Goal: Task Accomplishment & Management: Manage account settings

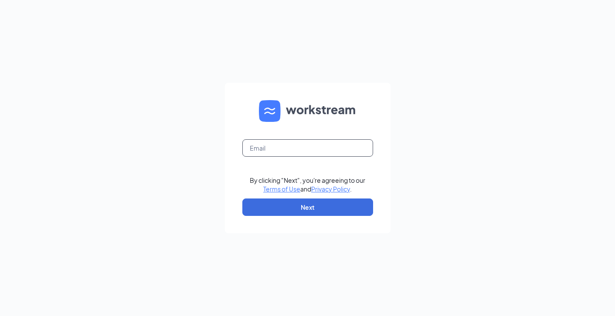
click at [262, 153] on input "text" at bounding box center [307, 147] width 131 height 17
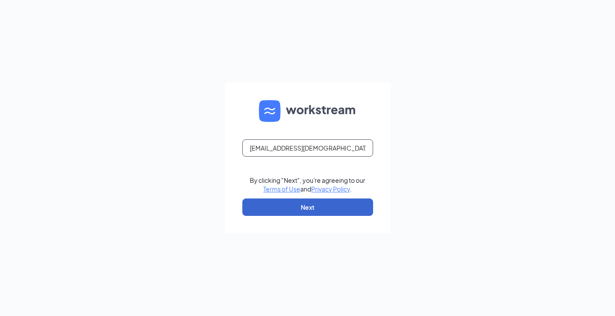
type input "[EMAIL_ADDRESS][DEMOGRAPHIC_DATA][DOMAIN_NAME]"
click at [281, 209] on button "Next" at bounding box center [307, 207] width 131 height 17
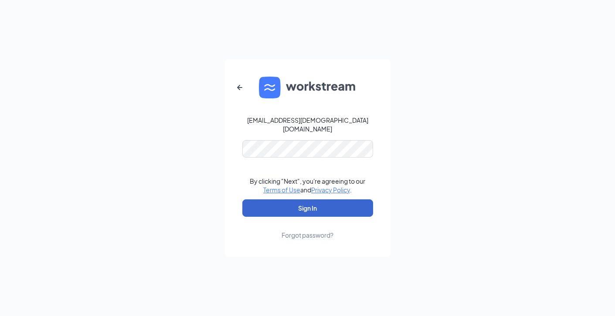
click at [288, 200] on button "Sign In" at bounding box center [307, 208] width 131 height 17
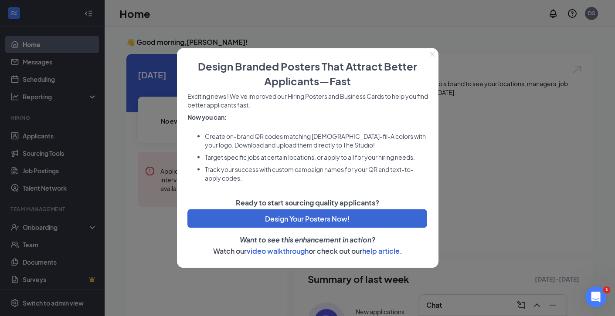
click at [430, 51] on button "Close" at bounding box center [432, 54] width 12 height 12
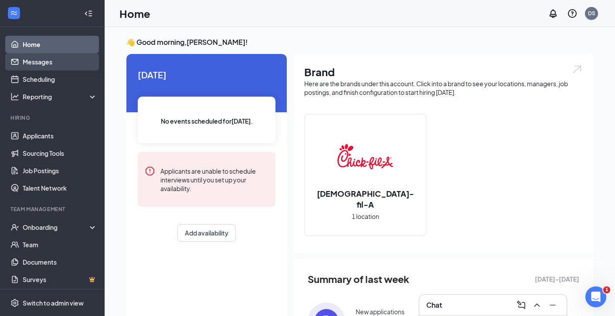
click at [35, 59] on link "Messages" at bounding box center [60, 61] width 74 height 17
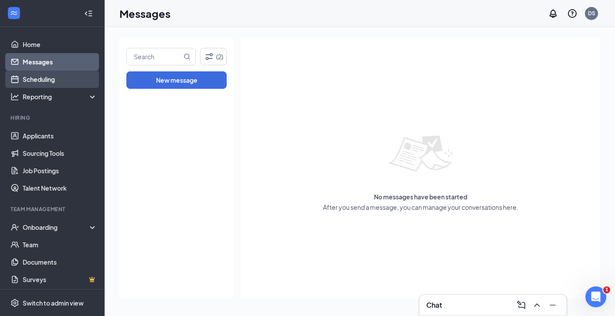
click at [31, 80] on link "Scheduling" at bounding box center [60, 79] width 74 height 17
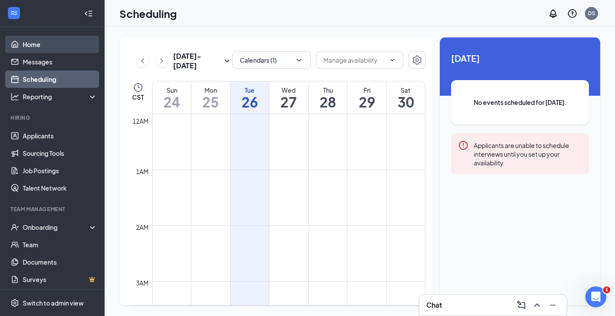
click at [31, 43] on link "Home" at bounding box center [60, 44] width 74 height 17
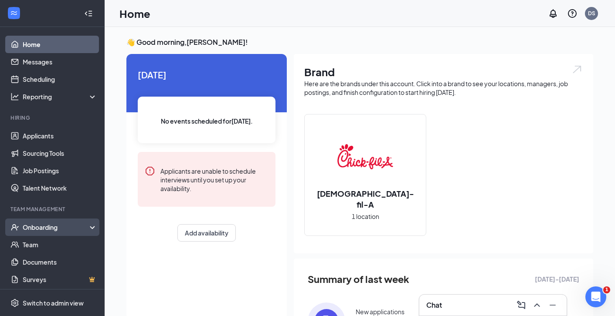
click at [39, 229] on div "Onboarding" at bounding box center [56, 227] width 67 height 9
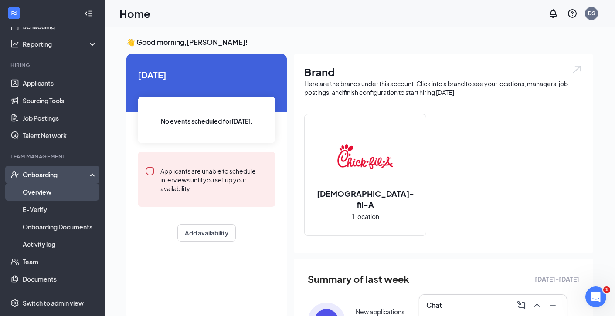
scroll to position [53, 0]
click at [43, 193] on link "Overview" at bounding box center [60, 191] width 74 height 17
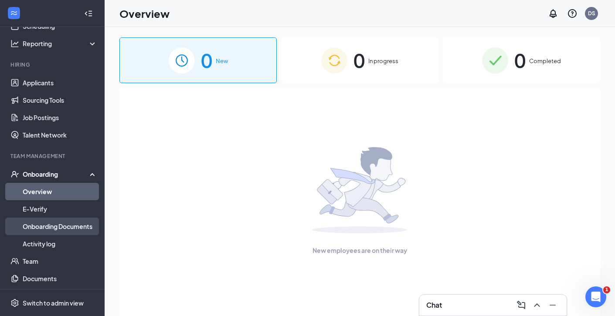
click at [52, 229] on link "Onboarding Documents" at bounding box center [60, 226] width 74 height 17
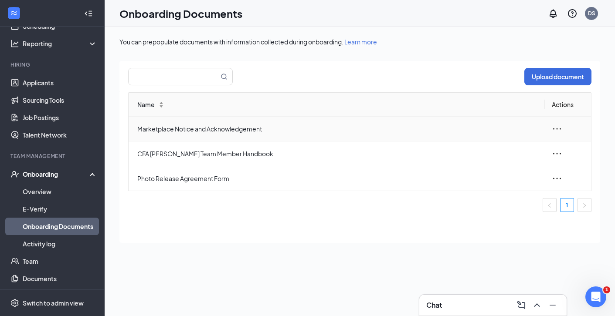
click at [199, 131] on span "Marketplace Notice and Acknowledgement" at bounding box center [337, 129] width 400 height 10
click at [555, 128] on icon "ellipsis" at bounding box center [557, 129] width 10 height 10
click at [495, 148] on div "View and download" at bounding box center [509, 149] width 94 height 10
click at [558, 152] on icon "ellipsis" at bounding box center [557, 154] width 10 height 10
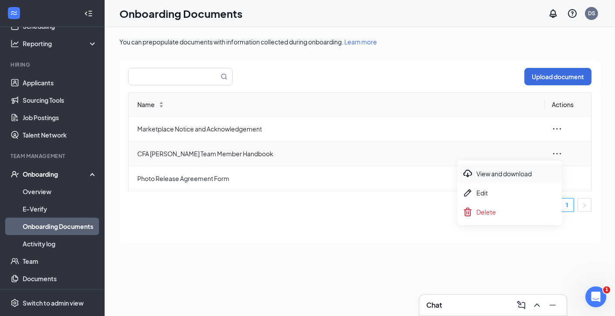
click at [505, 174] on div "View and download" at bounding box center [509, 174] width 94 height 10
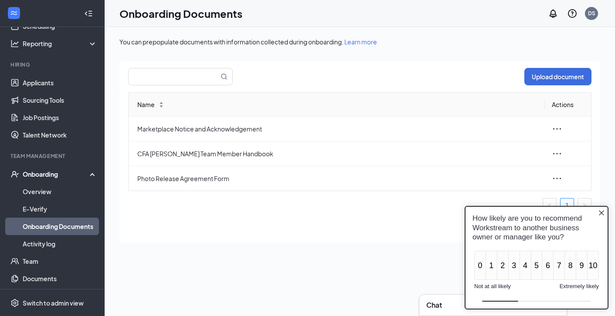
click at [602, 213] on icon "Close button" at bounding box center [601, 213] width 7 height 7
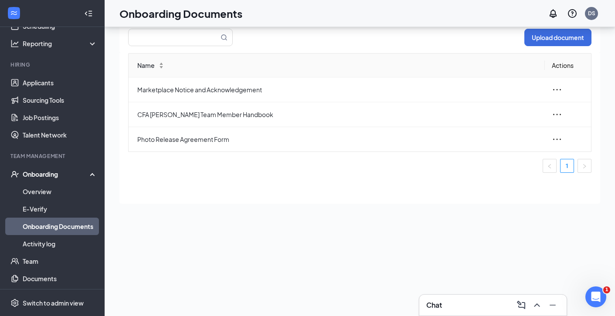
scroll to position [39, 0]
click at [56, 261] on link "Team" at bounding box center [60, 261] width 74 height 17
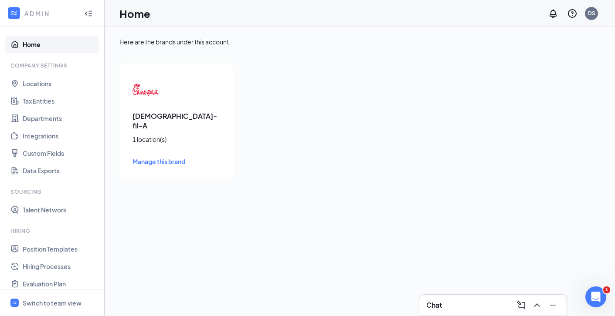
click at [181, 122] on div "[DEMOGRAPHIC_DATA]-fil-A 1 location(s) Manage this brand" at bounding box center [175, 122] width 113 height 116
click at [165, 158] on span "Manage this brand" at bounding box center [158, 162] width 53 height 8
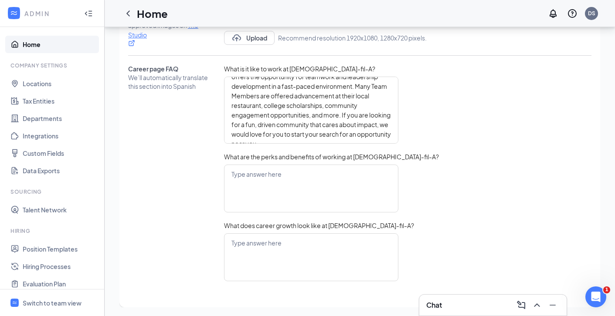
scroll to position [440, 0]
click at [292, 244] on textarea at bounding box center [311, 258] width 174 height 48
type textarea "t"
type textarea "th"
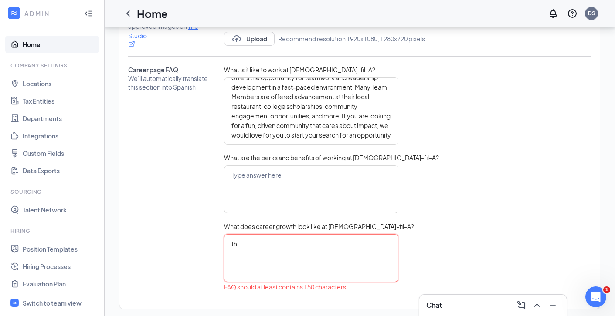
type textarea "th"
type textarea "t"
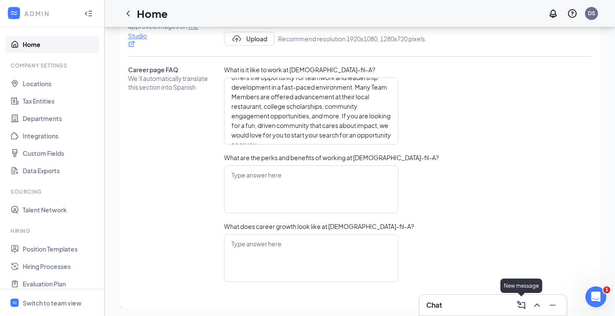
click at [521, 305] on icon "ComposeMessage" at bounding box center [521, 305] width 8 height 8
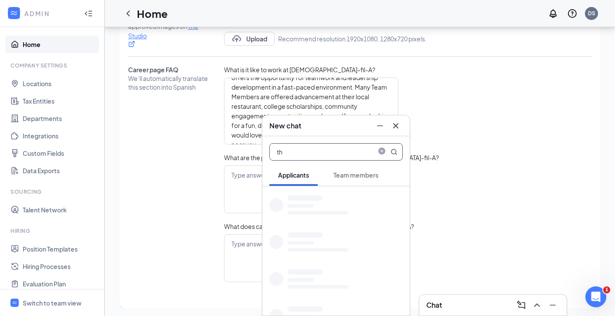
type input "t"
click at [347, 175] on span "Team members" at bounding box center [355, 175] width 45 height 8
click at [282, 178] on span "Applicants" at bounding box center [293, 175] width 31 height 8
click at [349, 177] on span "Team members" at bounding box center [355, 175] width 45 height 8
click at [286, 178] on span "Applicants" at bounding box center [293, 175] width 31 height 8
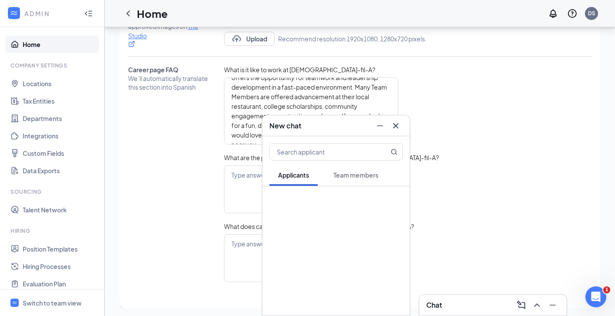
click at [397, 128] on icon "Cross" at bounding box center [395, 126] width 10 height 10
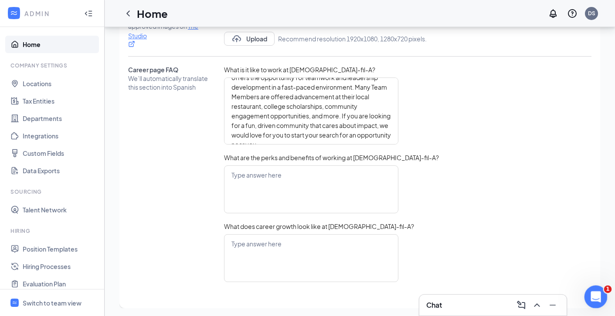
click at [595, 294] on icon "Open Intercom Messenger" at bounding box center [594, 295] width 6 height 7
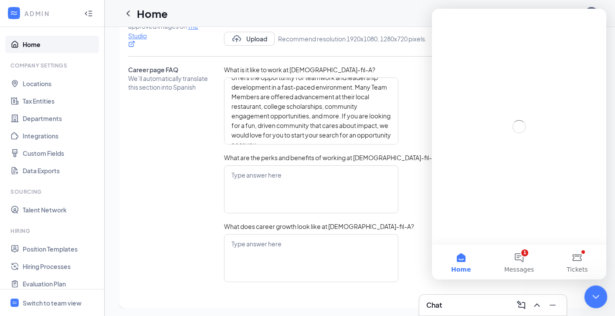
scroll to position [0, 0]
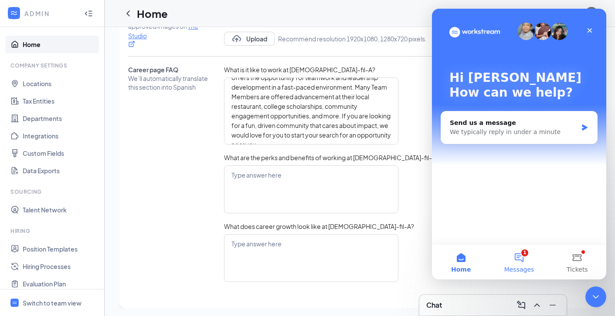
click at [516, 257] on button "1 Messages" at bounding box center [519, 262] width 58 height 35
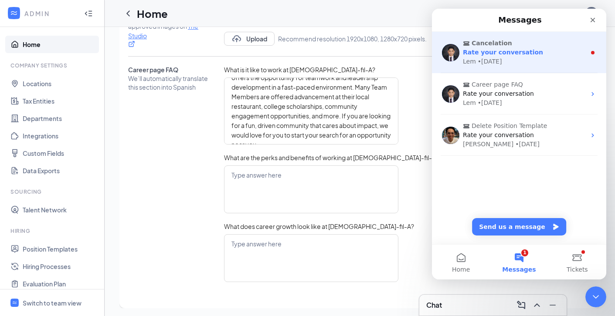
click at [495, 60] on div "• [DATE]" at bounding box center [489, 61] width 24 height 9
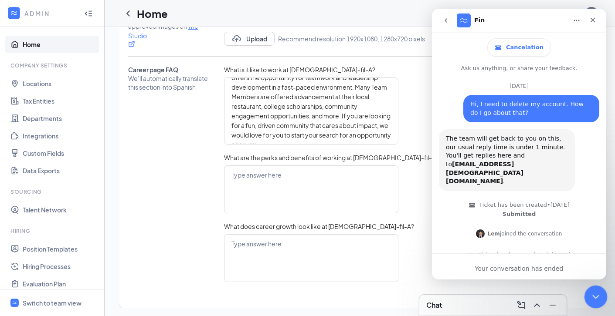
click at [600, 294] on div "Close Intercom Messenger" at bounding box center [594, 295] width 21 height 21
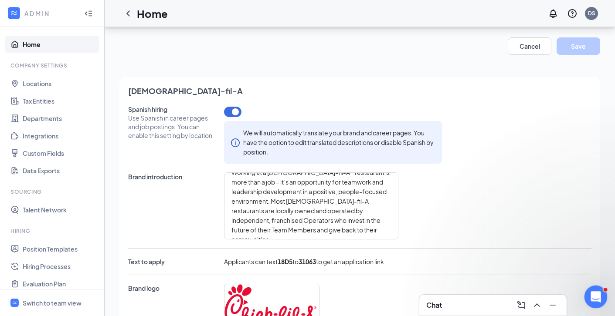
scroll to position [440, 0]
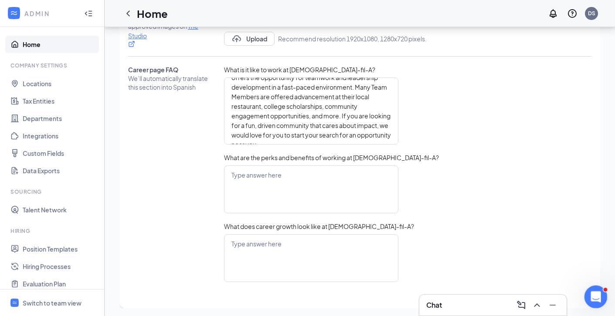
click at [592, 296] on icon "Open Intercom Messenger" at bounding box center [594, 296] width 14 height 14
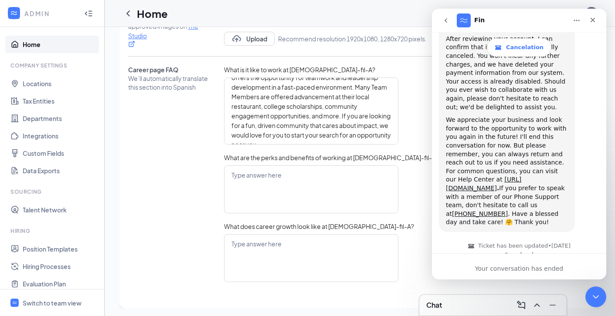
scroll to position [843, 0]
click at [589, 20] on icon "Close" at bounding box center [592, 20] width 7 height 7
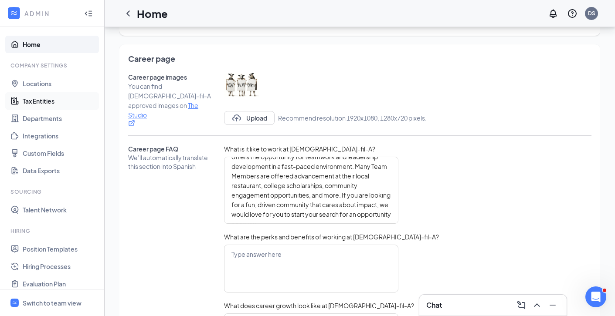
scroll to position [336, 0]
